Goal: Task Accomplishment & Management: Manage account settings

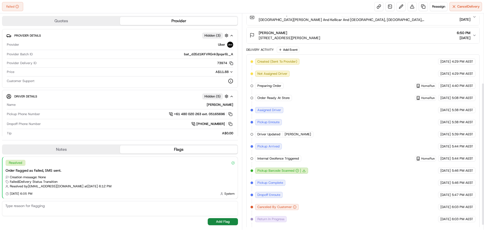
scroll to position [112, 0]
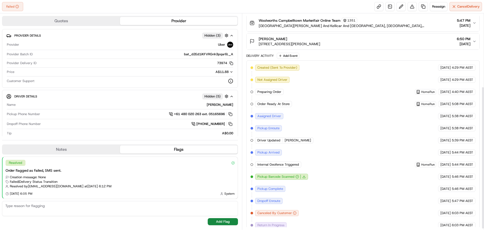
scroll to position [112, 0]
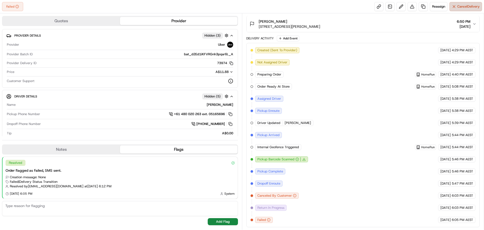
click at [467, 10] on button "Cancel Delivery" at bounding box center [466, 6] width 33 height 9
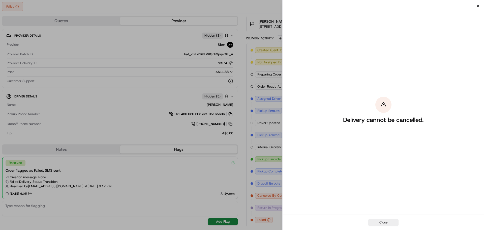
click at [480, 5] on icon "button" at bounding box center [478, 6] width 4 height 4
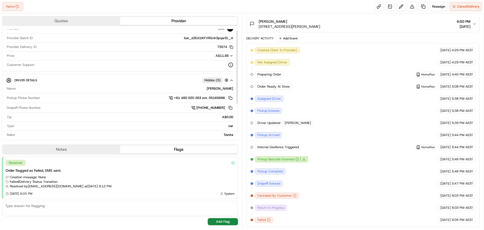
scroll to position [49, 0]
